Goal: Information Seeking & Learning: Learn about a topic

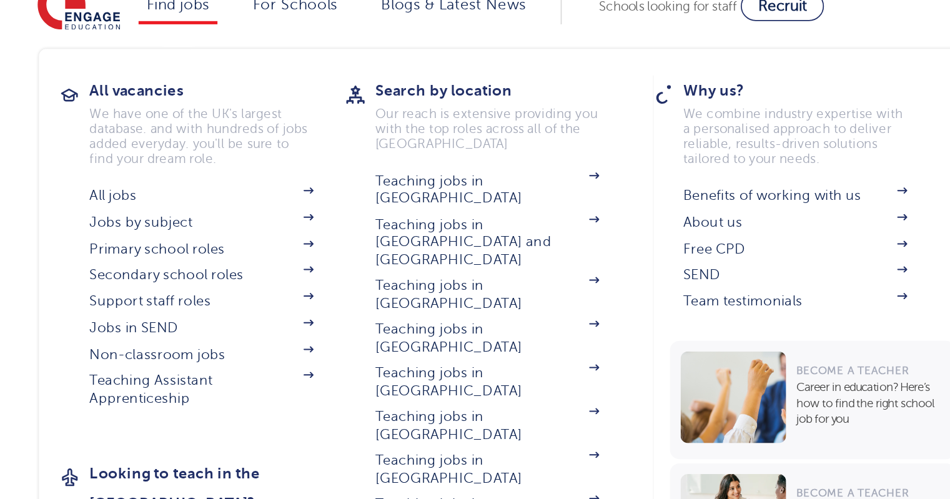
scroll to position [23, 0]
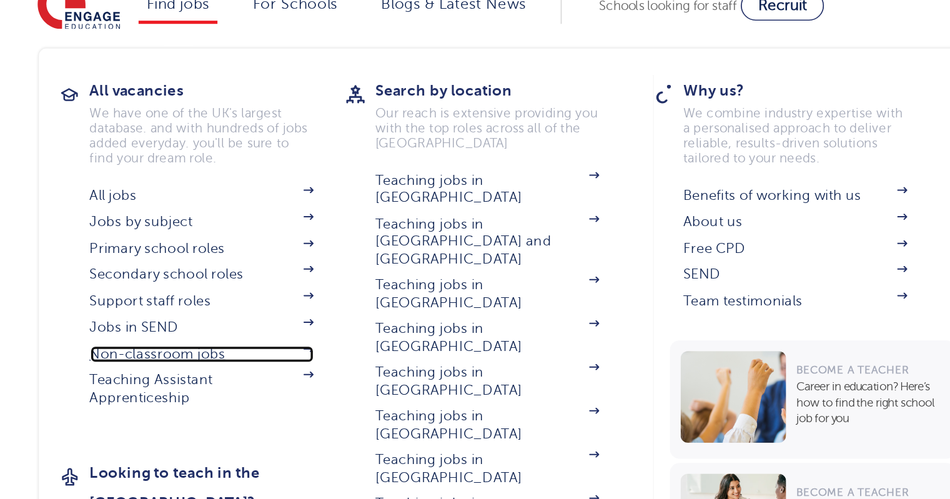
click at [187, 228] on link "Non-classroom jobs" at bounding box center [209, 227] width 131 height 10
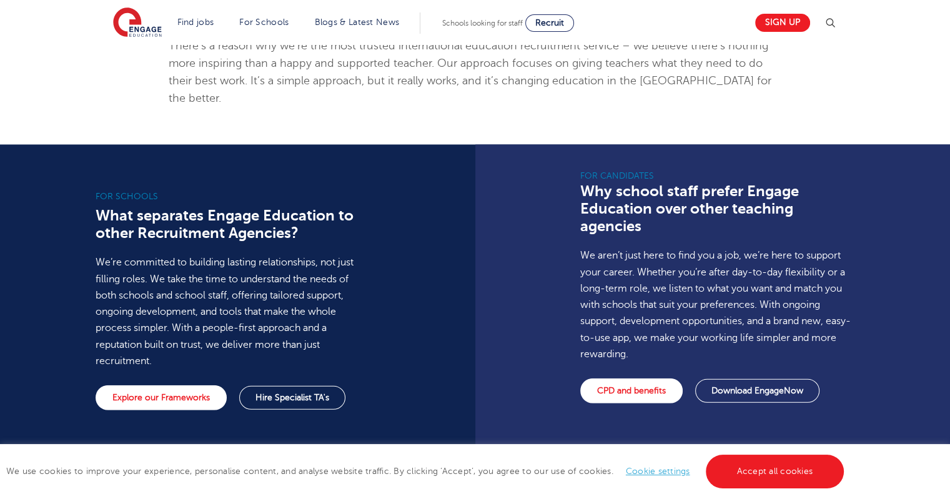
scroll to position [813, 0]
